Goal: Task Accomplishment & Management: Use online tool/utility

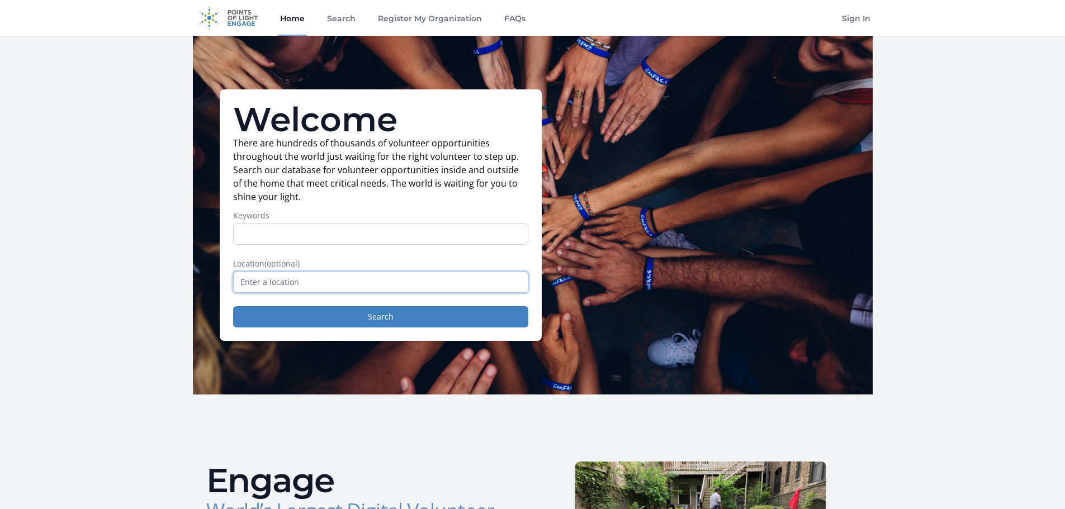
click at [264, 286] on input "text" at bounding box center [380, 282] width 295 height 21
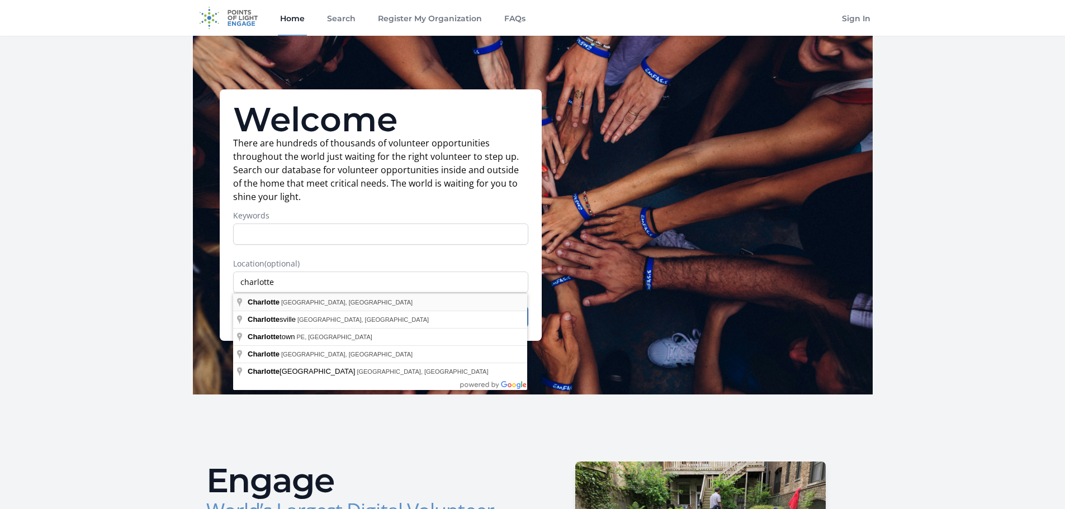
type input "[GEOGRAPHIC_DATA], [GEOGRAPHIC_DATA], [GEOGRAPHIC_DATA]"
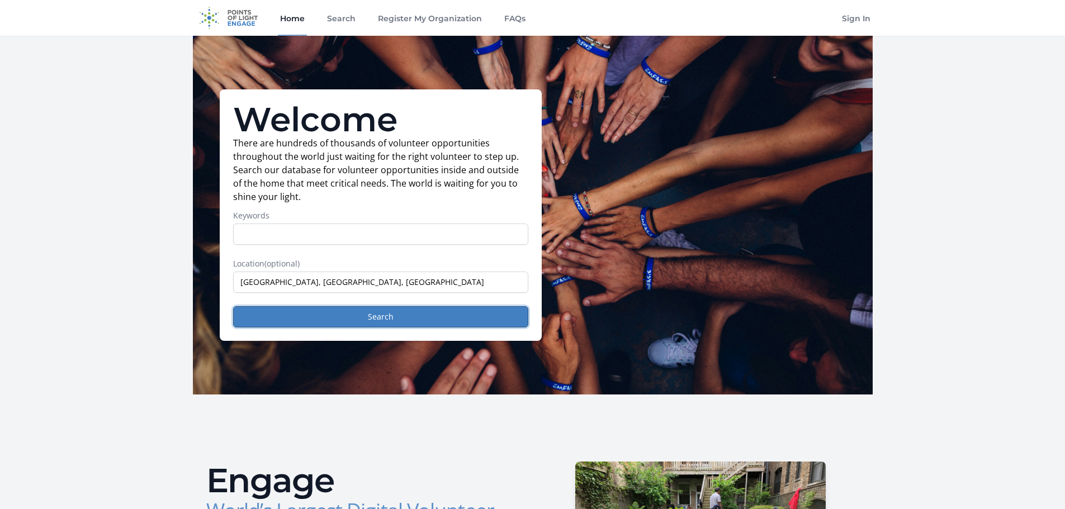
drag, startPoint x: 396, startPoint y: 312, endPoint x: 401, endPoint y: 334, distance: 22.4
click at [396, 312] on button "Search" at bounding box center [380, 316] width 295 height 21
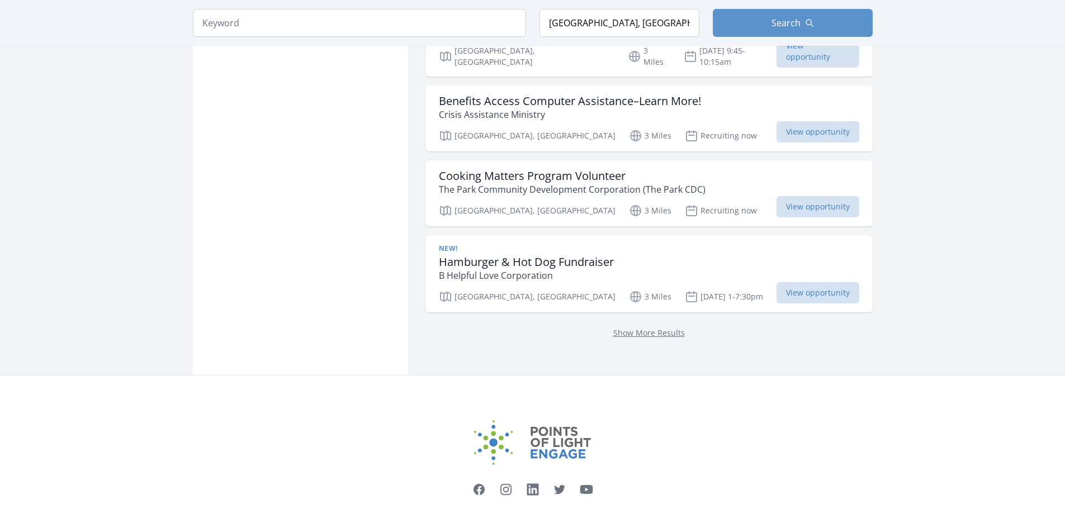
scroll to position [1410, 0]
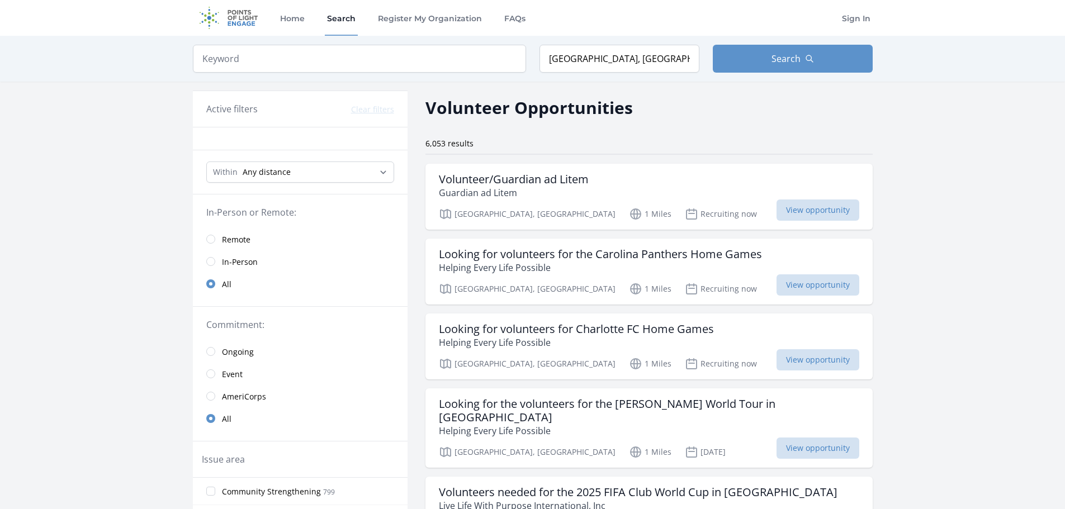
click at [240, 236] on span "Remote" at bounding box center [236, 239] width 29 height 11
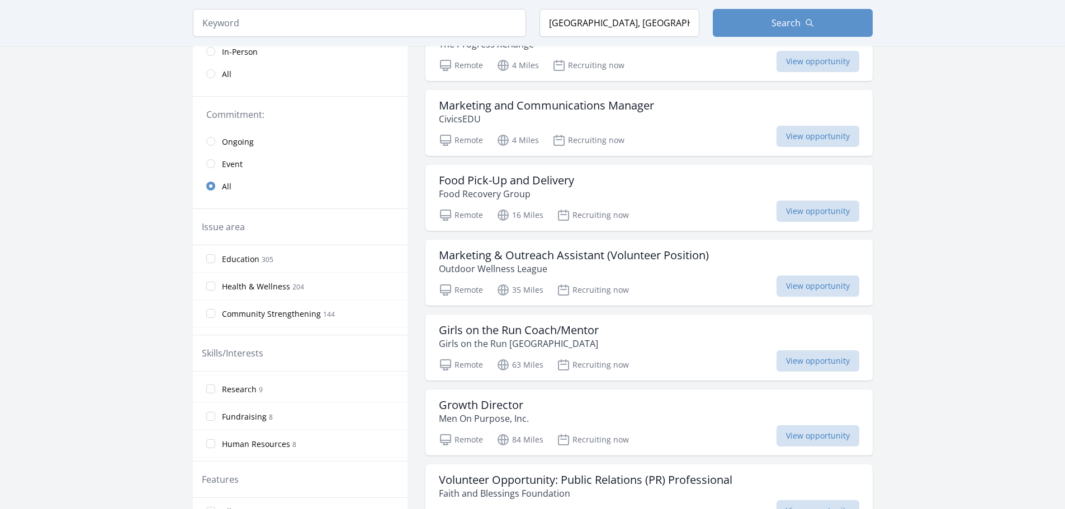
scroll to position [648, 0]
click at [252, 421] on span "Human Resources" at bounding box center [256, 421] width 68 height 11
click at [215, 421] on input "Human Resources 8" at bounding box center [210, 421] width 9 height 9
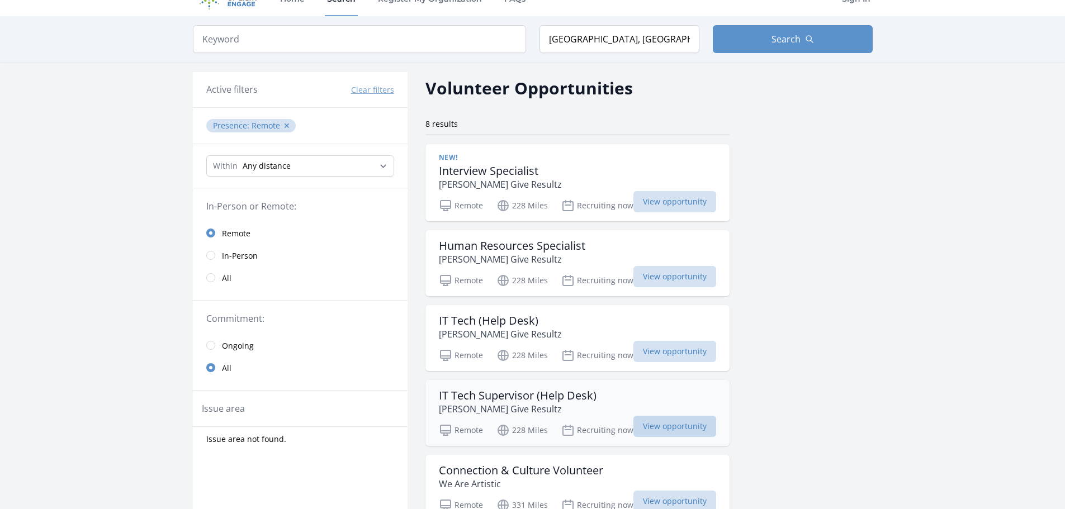
scroll to position [0, 0]
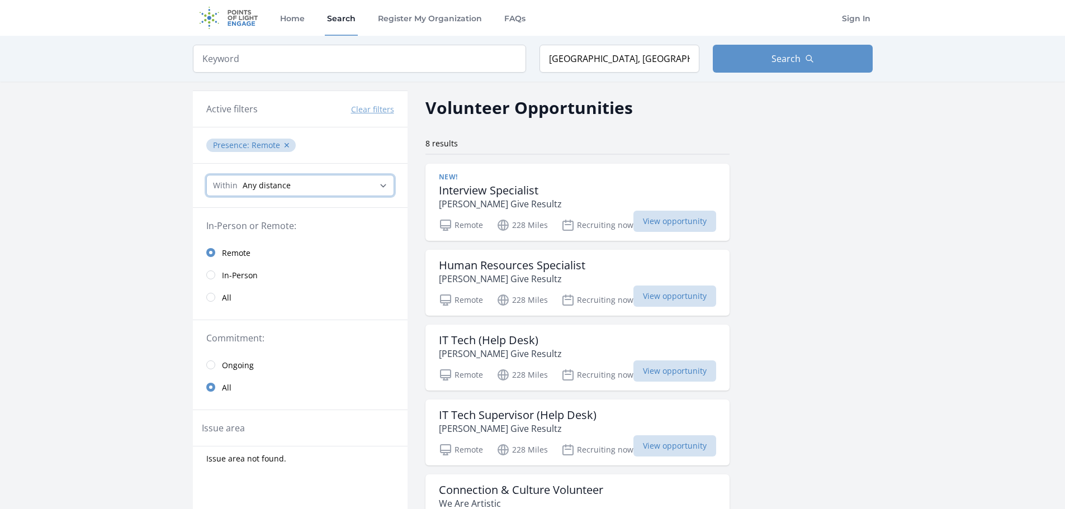
click at [388, 185] on select "Any distance , 5 Miles , 20 Miles , 50 Miles , 100 Miles" at bounding box center [300, 185] width 188 height 21
select select "8046"
click at [206, 175] on select "Any distance , 5 Miles , 20 Miles , 50 Miles , 100 Miles" at bounding box center [300, 185] width 188 height 21
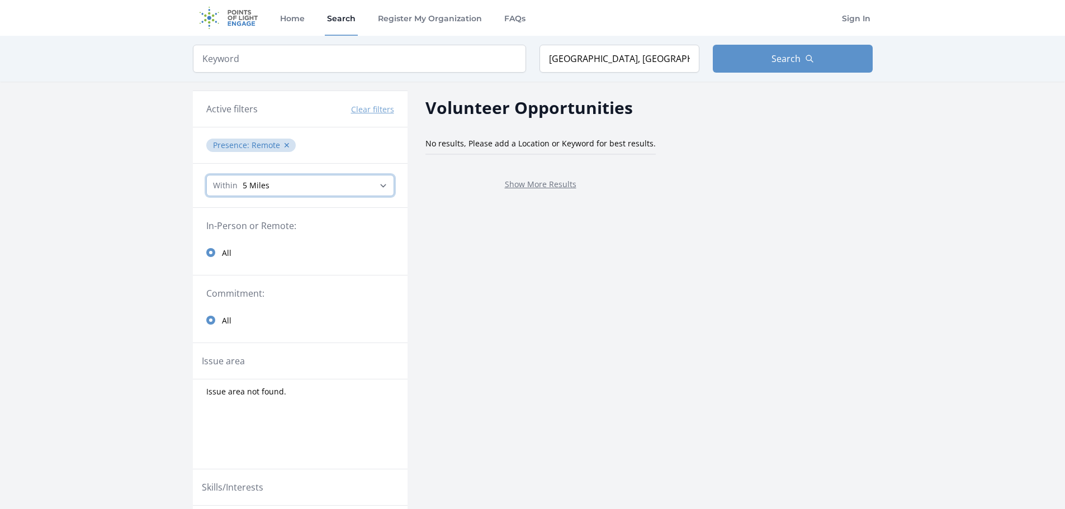
click at [386, 184] on select "Any distance , 5 Miles , 20 Miles , 50 Miles , 100 Miles" at bounding box center [300, 185] width 188 height 21
select select "32186"
click at [206, 175] on select "Any distance , 5 Miles , 20 Miles , 50 Miles , 100 Miles" at bounding box center [300, 185] width 188 height 21
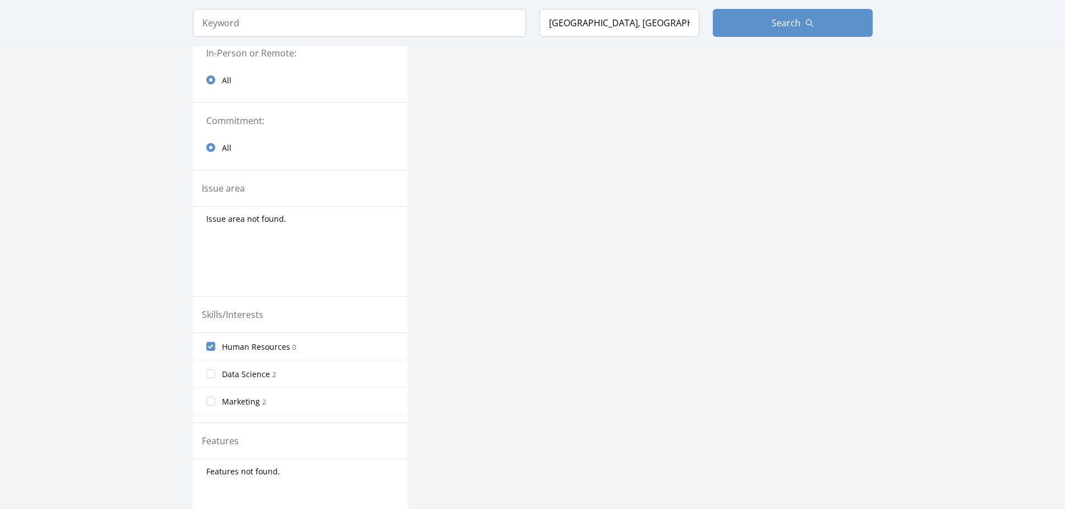
scroll to position [224, 0]
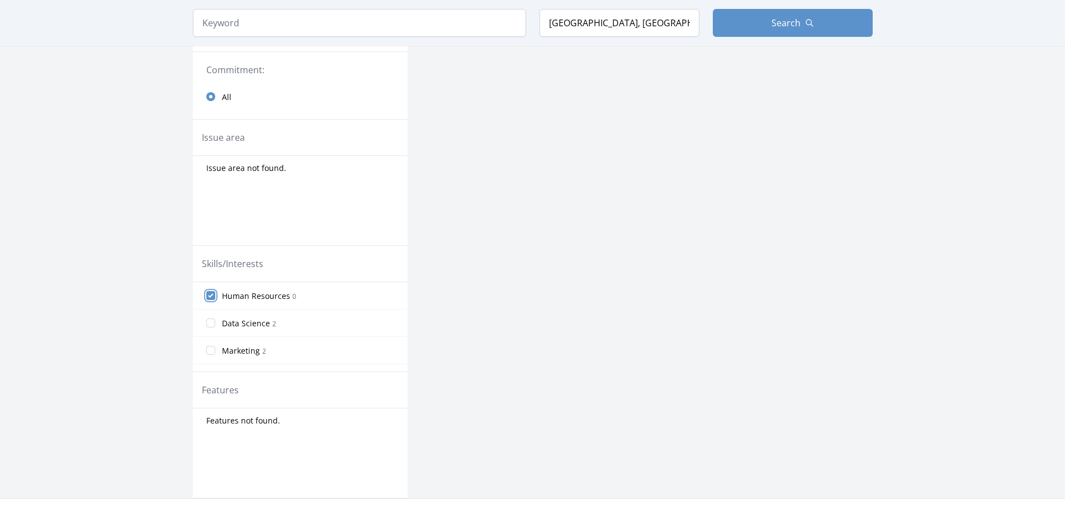
click at [208, 295] on input "Human Resources 0" at bounding box center [210, 295] width 9 height 9
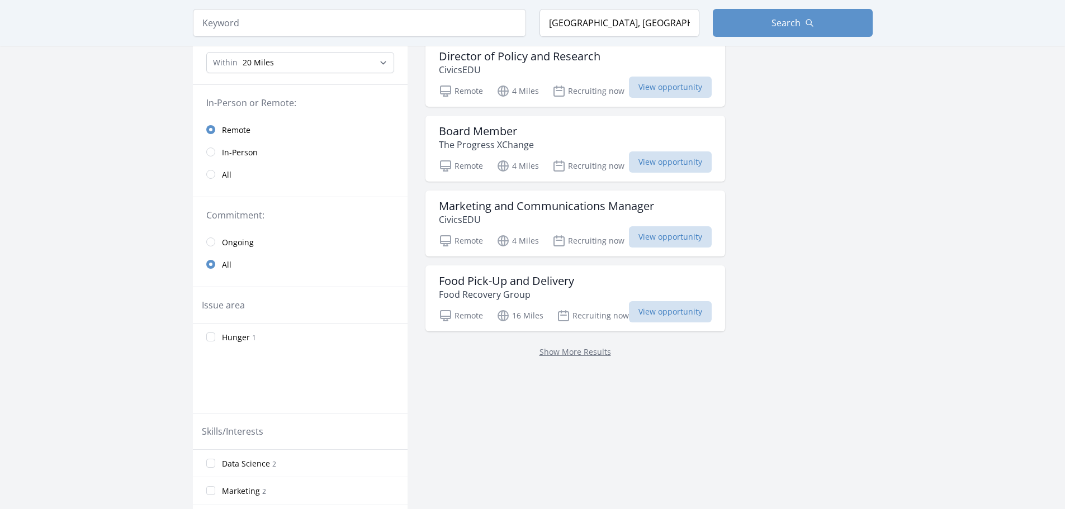
scroll to position [0, 0]
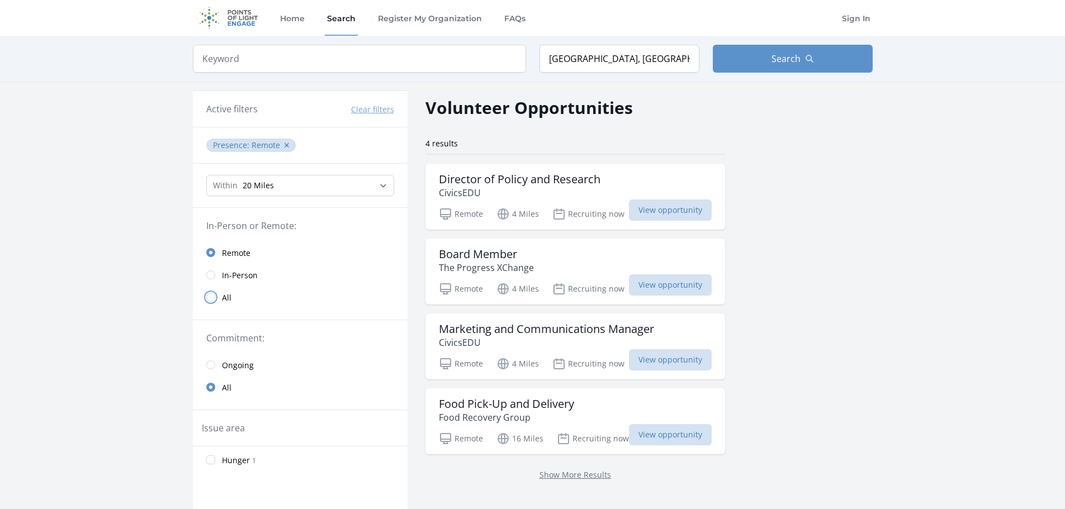
click at [210, 300] on input "radio" at bounding box center [210, 297] width 9 height 9
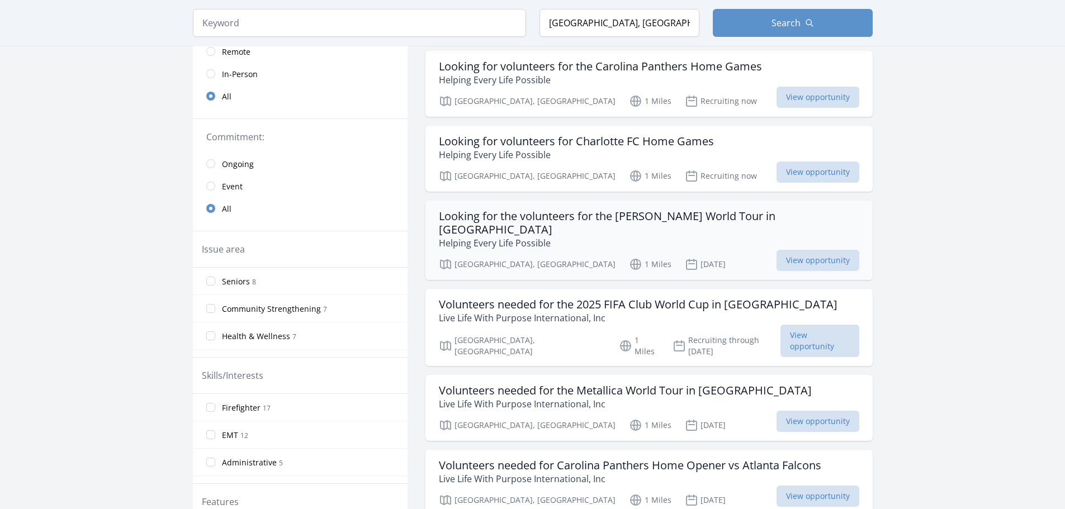
scroll to position [224, 0]
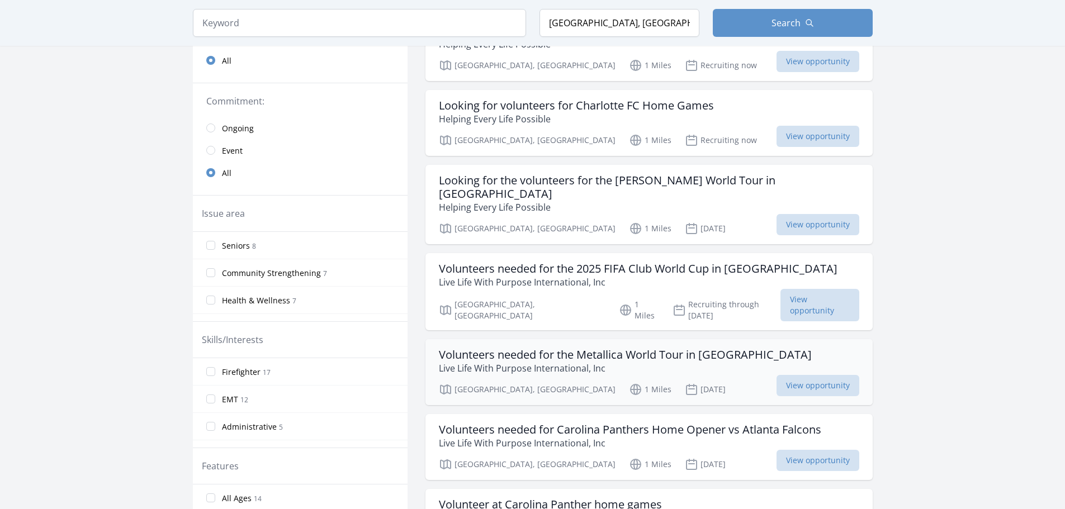
click at [652, 348] on h3 "Volunteers needed for the Metallica World Tour in Charlotte" at bounding box center [625, 354] width 373 height 13
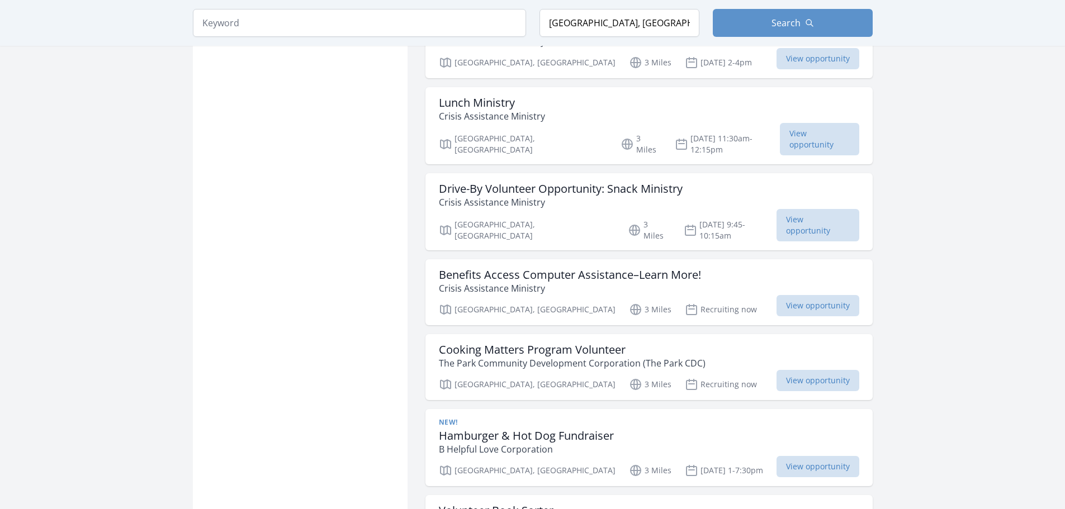
scroll to position [1285, 0]
